Goal: Task Accomplishment & Management: Complete application form

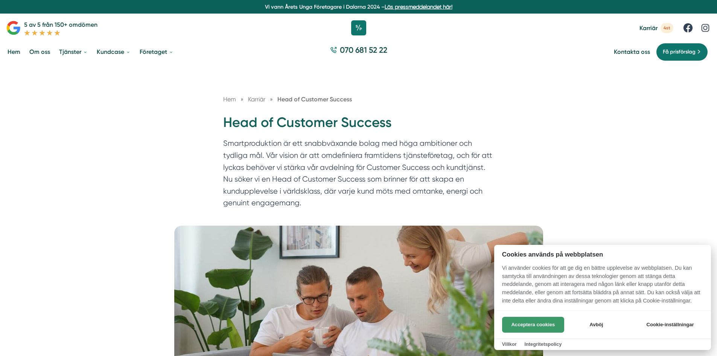
click at [538, 323] on button "Acceptera cookies" at bounding box center [533, 325] width 62 height 16
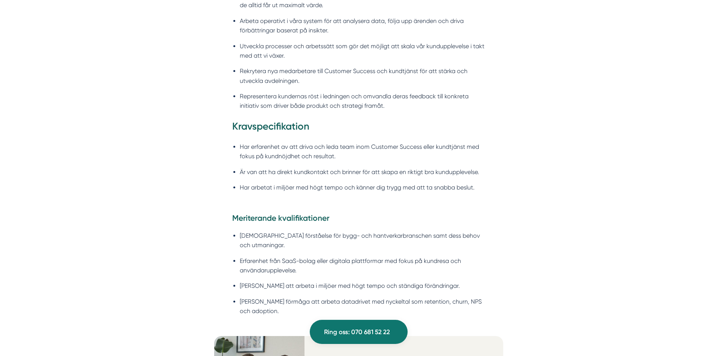
scroll to position [753, 0]
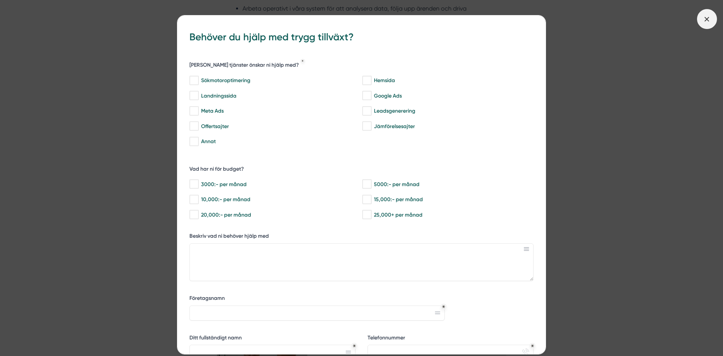
click at [706, 18] on line at bounding box center [707, 19] width 4 height 4
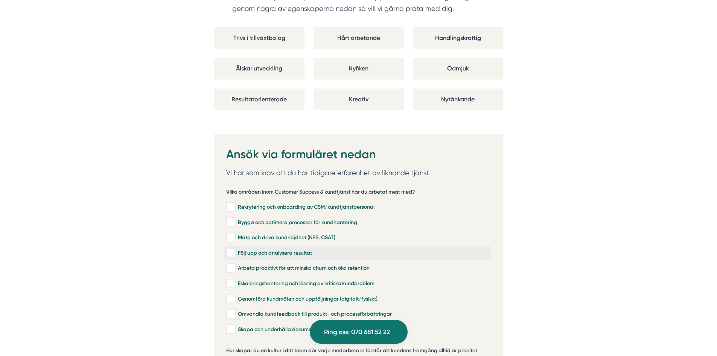
scroll to position [1544, 0]
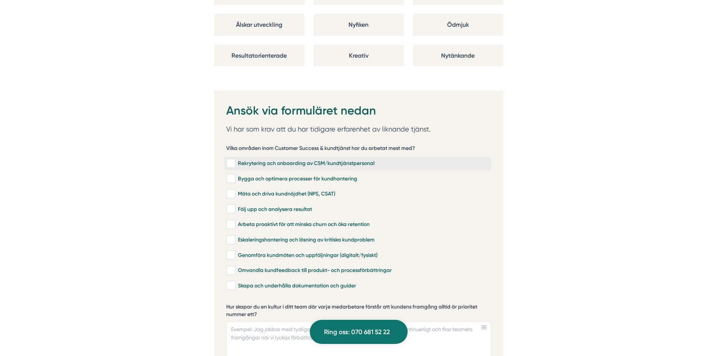
click at [229, 160] on input "Rekrytering och onboarding av CSM/kundtjänstpersonal" at bounding box center [230, 164] width 9 height 8
checkbox input "true"
click at [230, 175] on input "Bygga och optimera processer för kundhantering" at bounding box center [230, 179] width 9 height 8
checkbox input "true"
click at [232, 190] on input "Mäta och driva kundnöjdhet (NPS, CSAT)" at bounding box center [230, 194] width 9 height 8
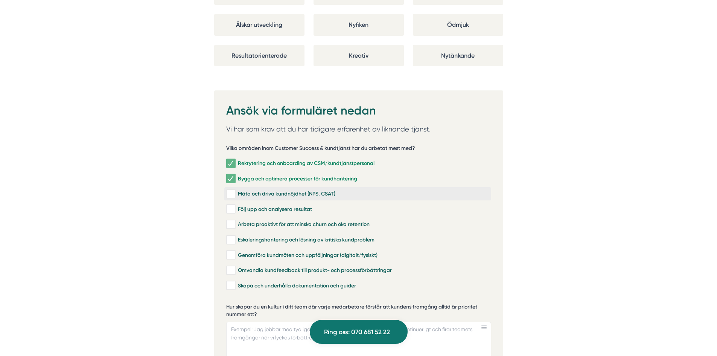
checkbox input "true"
click at [231, 205] on input "Följ upp och analysera resultat" at bounding box center [230, 209] width 9 height 8
checkbox input "true"
click at [230, 221] on input "Arbeta proaktivt för att minska churn och öka retention" at bounding box center [230, 225] width 9 height 8
checkbox input "true"
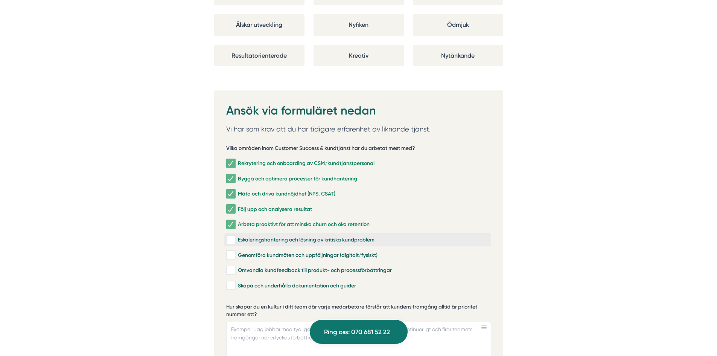
click at [229, 236] on input "Eskaleringshantering och lösning av kritiska kundproblem" at bounding box center [230, 240] width 9 height 8
checkbox input "true"
click at [230, 251] on input "Genomföra kundmöten och uppföljningar (digitalt/fysiskt)" at bounding box center [230, 255] width 9 height 8
checkbox input "true"
click at [230, 267] on input "Omvandla kundfeedback till produkt- och processförbättringar" at bounding box center [230, 271] width 9 height 8
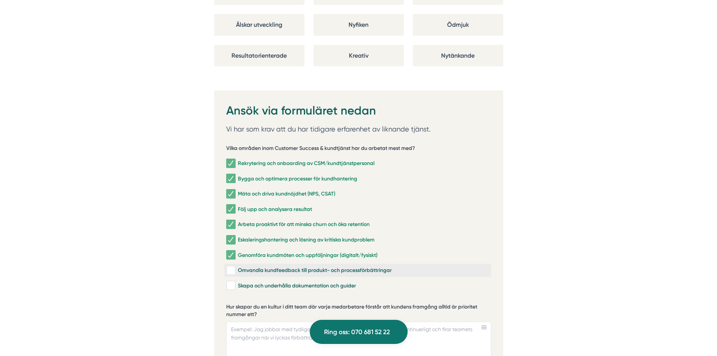
checkbox input "true"
click at [231, 282] on input "Skapa och underhålla dokumentation och guider" at bounding box center [230, 286] width 9 height 8
checkbox input "true"
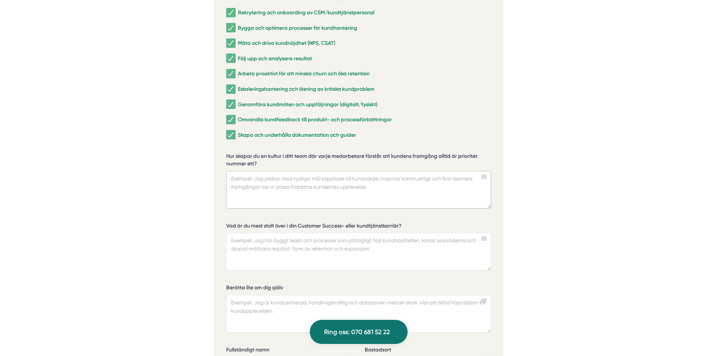
click at [264, 171] on textarea "Hur skapar du en kultur i ditt team där varje medarbetare förstår att kundens f…" at bounding box center [358, 190] width 265 height 38
type textarea "T"
type textarea "A"
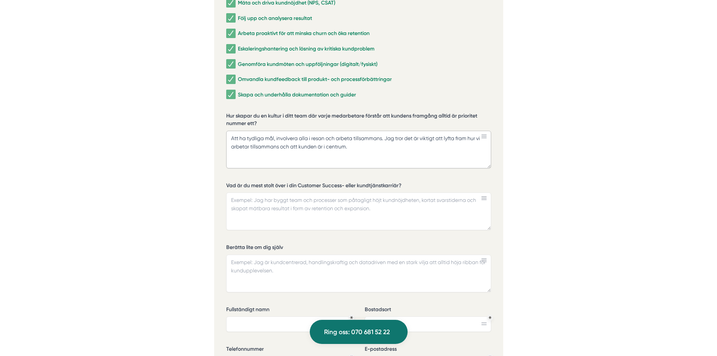
scroll to position [1770, 0]
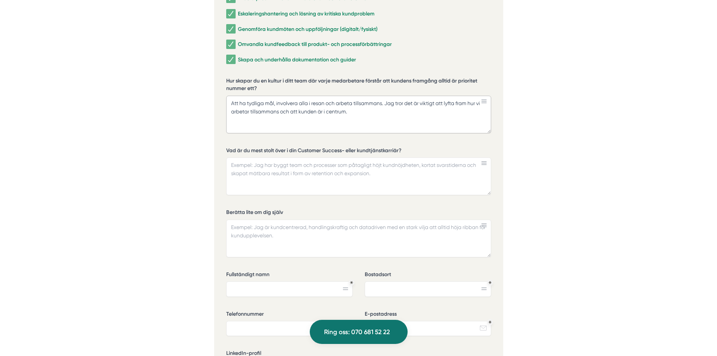
type textarea "Att ha tydliga mål, involvera alla i resan och arbeta tillsammans. Jag tror det…"
click at [233, 157] on textarea "Vad är du mest stolt över i din Customer Success- eller kundtjänstkarriär?" at bounding box center [358, 176] width 265 height 38
click at [261, 157] on textarea "Att jag" at bounding box center [358, 176] width 265 height 38
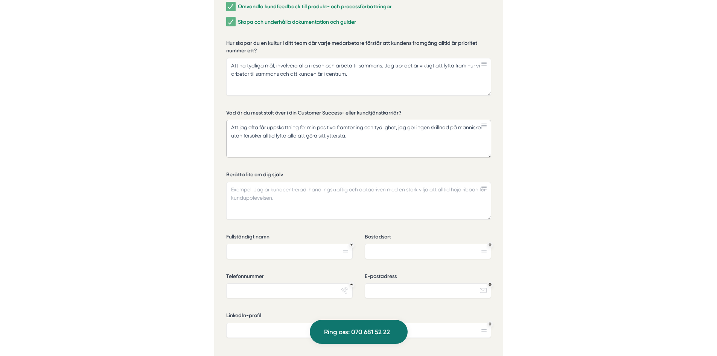
type textarea "Att jag ofta får uppskattning för min positiva framtoning och tydlighet, jag gö…"
click at [231, 182] on textarea "Berätta lite om dig själv" at bounding box center [358, 201] width 265 height 38
drag, startPoint x: 232, startPoint y: 180, endPoint x: 293, endPoint y: 181, distance: 61.4
click at [293, 182] on textarea "Som jag nämnde ovan så trivs jag väldigt bra att leda människor och även vara n…" at bounding box center [358, 201] width 265 height 38
click at [253, 182] on textarea "Jag trivs jag väldigt bra att leda människor och även vara nära kunder då trivs…" at bounding box center [358, 201] width 265 height 38
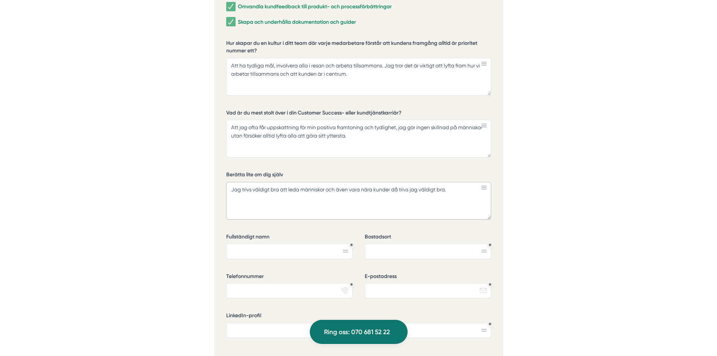
drag, startPoint x: 338, startPoint y: 180, endPoint x: 338, endPoint y: 187, distance: 6.8
click at [338, 183] on textarea "Jag trivs väldigt bra att leda människor och även vara nära kunder då trivs jag…" at bounding box center [358, 201] width 265 height 38
click at [452, 182] on textarea "Jag trivs väldigt bra att leda människor och även vara nära kunder då trivs jag…" at bounding box center [358, 201] width 265 height 38
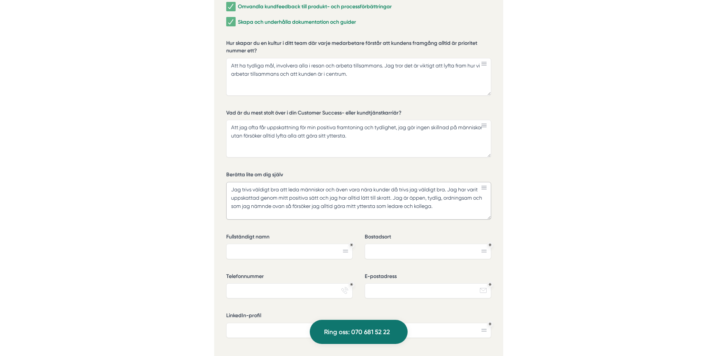
type textarea "Jag trivs väldigt bra att leda människor och även vara nära kunder då trivs jag…"
click at [263, 244] on input "Fullständigt namn" at bounding box center [289, 251] width 127 height 15
type input "Louise Strand Jansson"
type input "Åkersberga"
type input "0707523515"
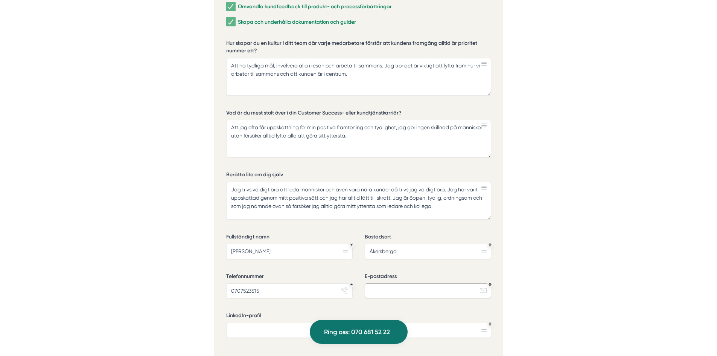
type input "strandh14@hotmail.com"
drag, startPoint x: 230, startPoint y: 179, endPoint x: 447, endPoint y: 200, distance: 217.5
click at [447, 200] on textarea "Jag trivs väldigt bra att leda människor och även vara nära kunder då trivs jag…" at bounding box center [358, 201] width 265 height 38
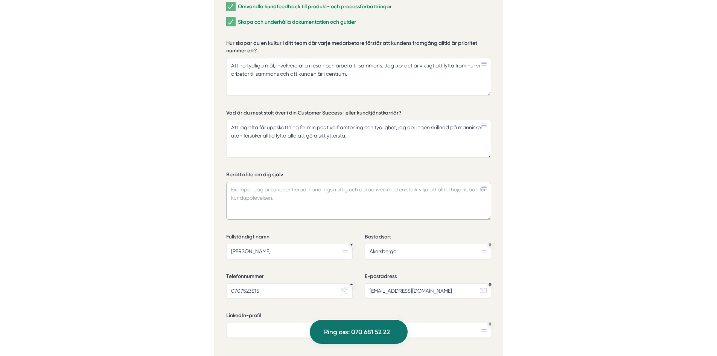
click at [256, 182] on textarea "Berätta lite om dig själv" at bounding box center [358, 201] width 265 height 38
paste textarea "Jag har arbetat många år (ca 18 år) med kundrelationer i olika roller och det ä…"
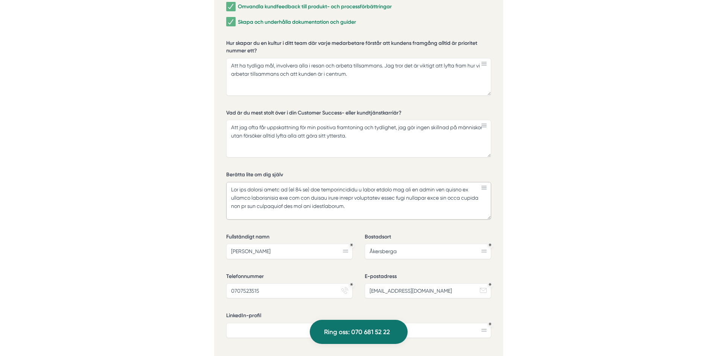
scroll to position [116, 0]
click at [233, 204] on textarea "Berätta lite om dig själv" at bounding box center [358, 201] width 265 height 38
paste textarea "Jag skulle också säga att jag är tekniskt kunnig och tycker det är roligt med n…"
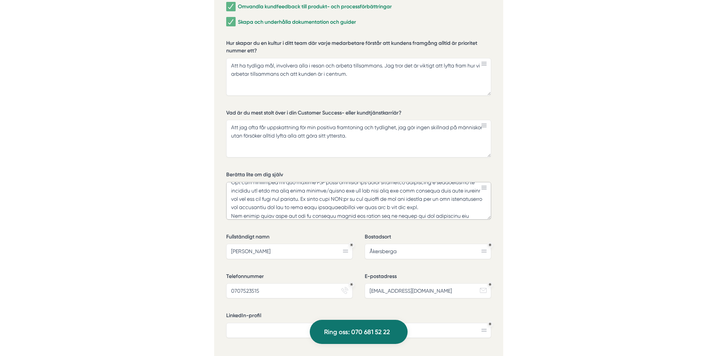
scroll to position [200, 0]
click at [229, 204] on textarea "Berätta lite om dig själv" at bounding box center [358, 201] width 265 height 38
paste textarea "Talar och skriver obehindrat på engelska och försöker även lära mig italienska …"
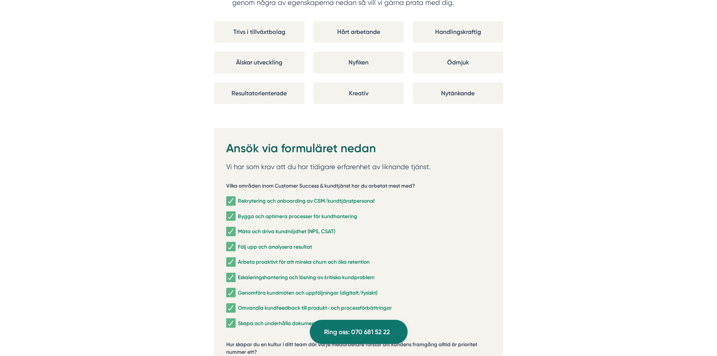
scroll to position [1694, 0]
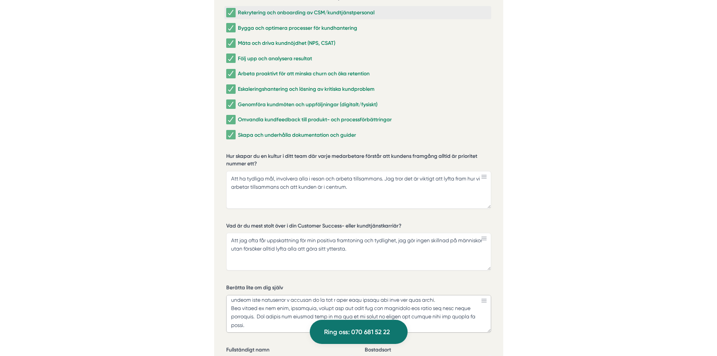
type textarea "Jag har arbetat många år (ca 18 år) med kundrelationer i olika roller och det ä…"
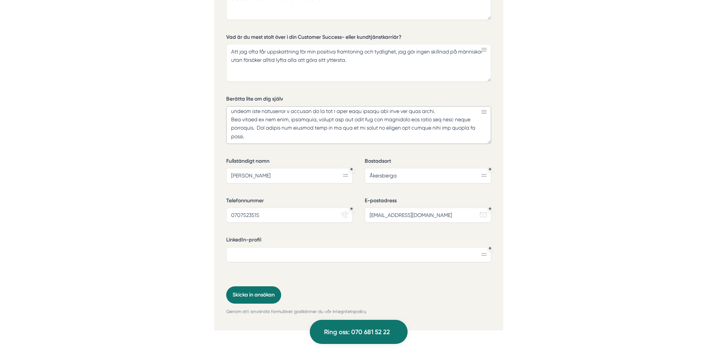
scroll to position [2033, 0]
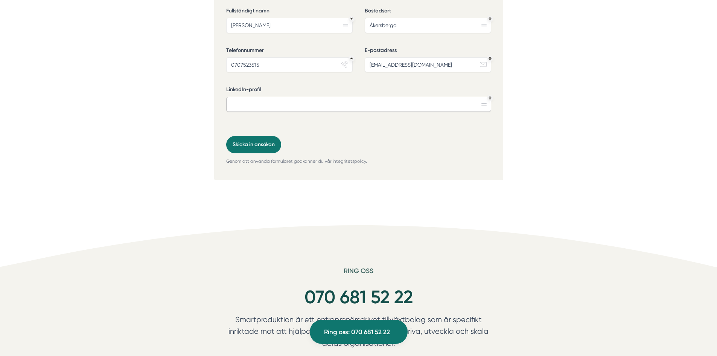
click at [295, 97] on input "LinkedIn-profil" at bounding box center [358, 104] width 265 height 15
paste input "https://www.linkedin.com/in/louise-strand-jansson-12275175/"
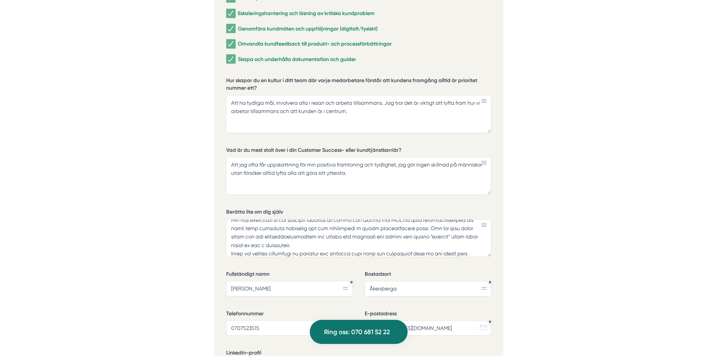
scroll to position [1770, 0]
type input "https://www.linkedin.com/in/louise-strand-jansson-12275175/"
click at [353, 102] on textarea "Att ha tydliga mål, involvera alla i resan och arbeta tillsammans. Jag tror det…" at bounding box center [358, 115] width 265 height 38
click at [299, 102] on textarea "Att ha tydliga mål, involvera alla i resan och arbeta tillsammans. Jag tror det…" at bounding box center [358, 115] width 265 height 38
drag, startPoint x: 387, startPoint y: 90, endPoint x: 390, endPoint y: 99, distance: 9.3
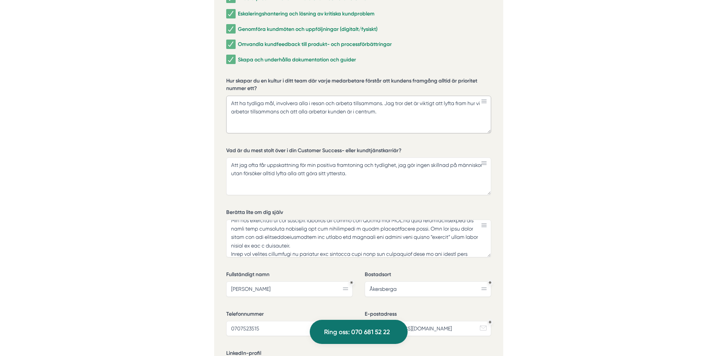
click at [390, 99] on textarea "Att ha tydliga mål, involvera alla i resan och arbeta tillsammans. Jag tror det…" at bounding box center [358, 115] width 265 height 38
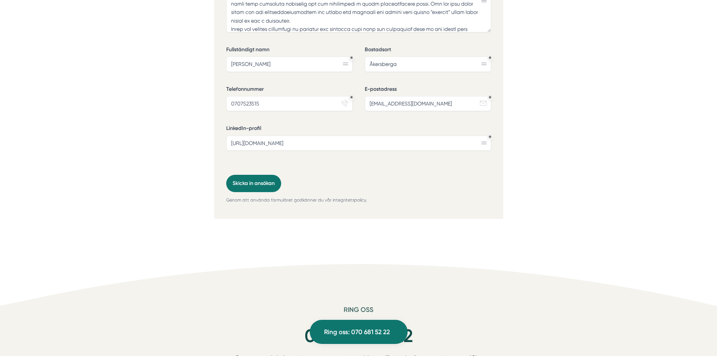
scroll to position [1995, 0]
type textarea "Att ha tydliga mål, involvera alla i resan och arbeta tillsammans. Jag tror på …"
click at [262, 174] on button "Skicka in ansökan" at bounding box center [253, 182] width 55 height 17
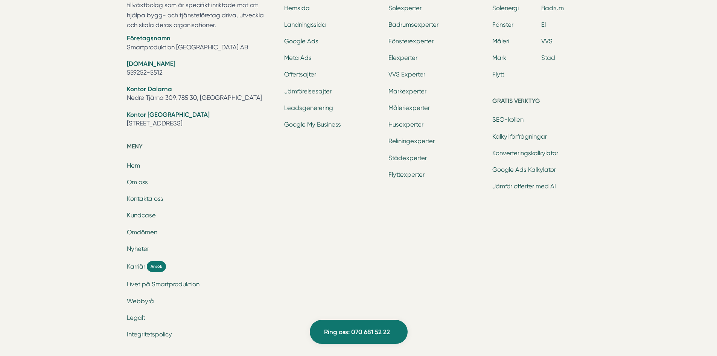
scroll to position [532, 0]
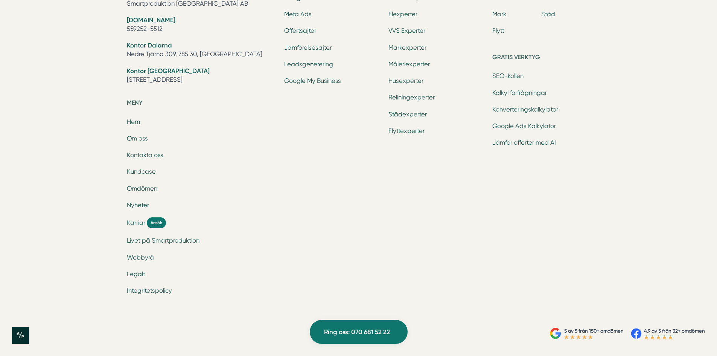
click at [136, 219] on span "Karriär" at bounding box center [136, 222] width 18 height 9
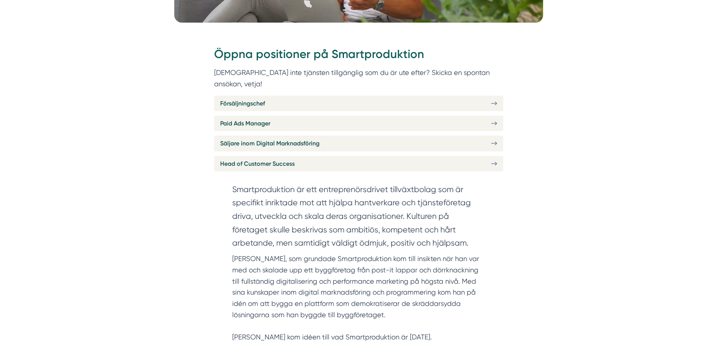
scroll to position [301, 0]
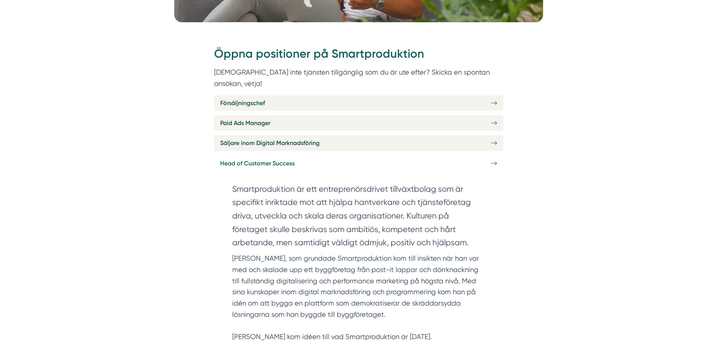
click at [255, 159] on span "Head of Customer Success" at bounding box center [257, 163] width 75 height 9
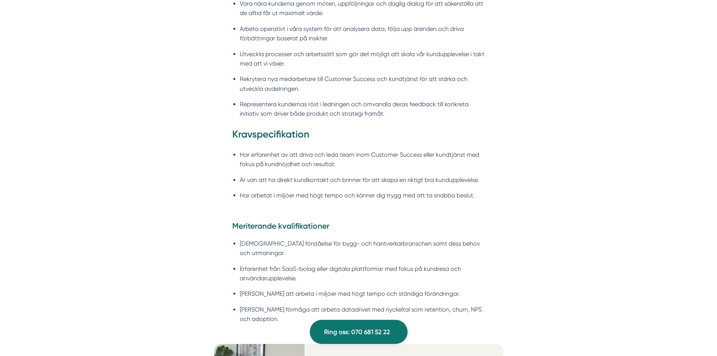
scroll to position [7, 0]
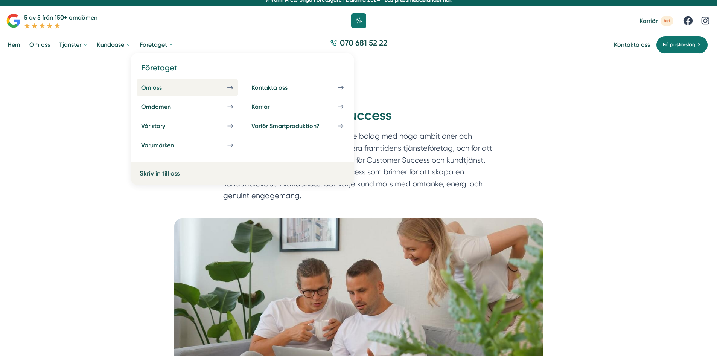
click at [148, 87] on div "Om oss" at bounding box center [160, 87] width 39 height 7
click at [159, 88] on div "Om oss" at bounding box center [160, 87] width 39 height 7
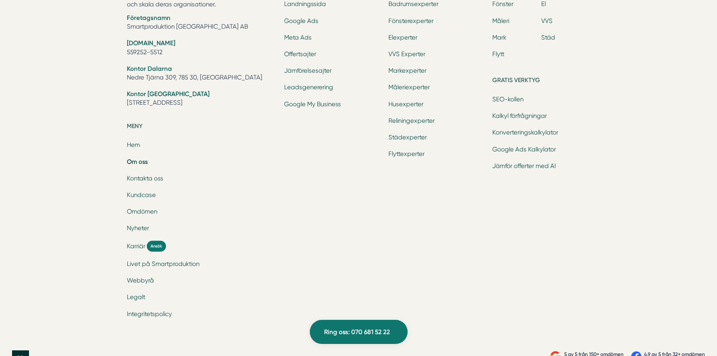
scroll to position [2541, 0]
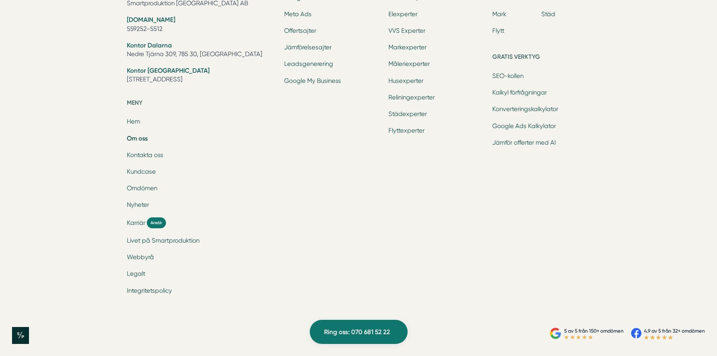
drag, startPoint x: 127, startPoint y: 78, endPoint x: 239, endPoint y: 82, distance: 111.9
click at [239, 82] on li "Kontor Stockholm Tellusborgsvägen 67, 126 29, Hägersten" at bounding box center [201, 75] width 149 height 19
copy li "[STREET_ADDRESS]"
click at [363, 156] on div "Våra tjänster Sökmotoroptimering Hemsida Landningssida Google Ads Meta Ads Offe…" at bounding box center [333, 113] width 98 height 379
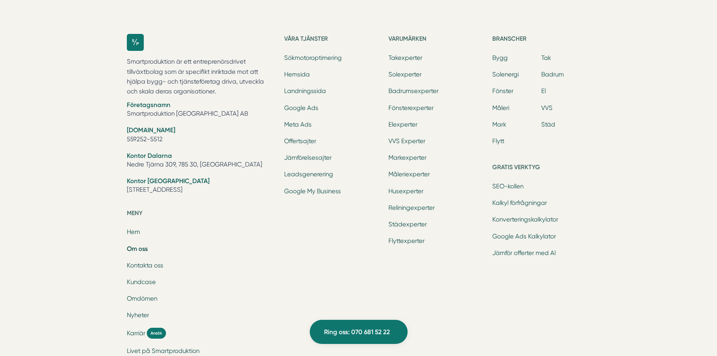
scroll to position [2428, 0]
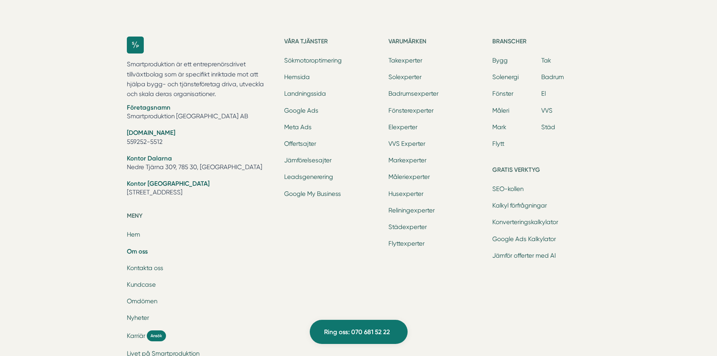
click at [139, 252] on link "Om oss" at bounding box center [137, 251] width 21 height 8
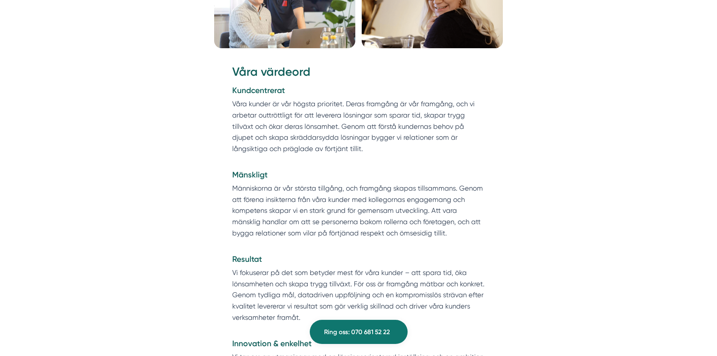
scroll to position [1054, 0]
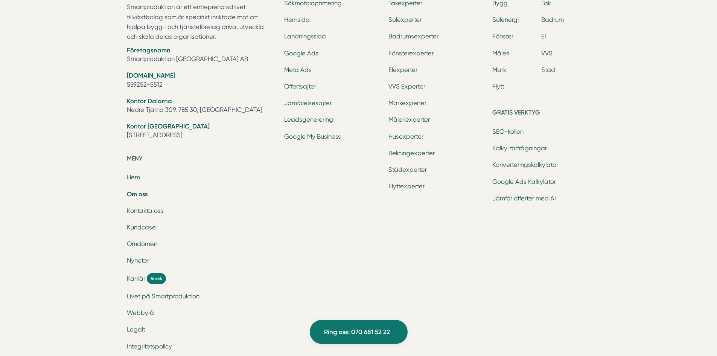
scroll to position [2541, 0]
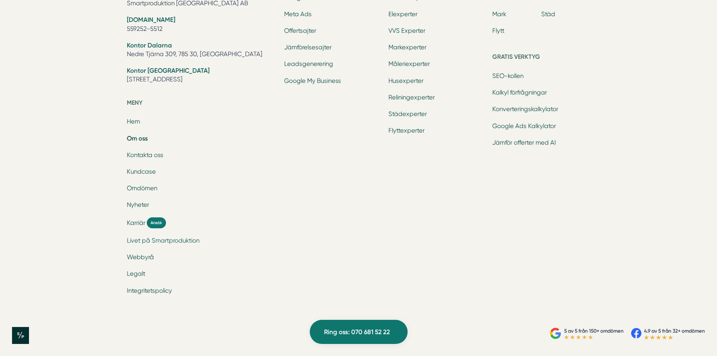
click at [188, 240] on link "Livet på Smartproduktion" at bounding box center [163, 240] width 73 height 7
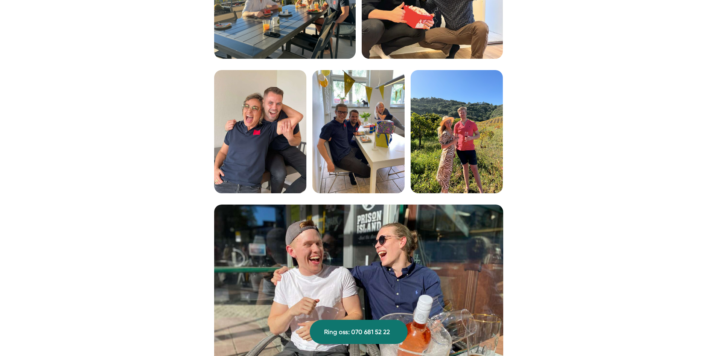
scroll to position [1393, 0]
